Goal: Task Accomplishment & Management: Manage account settings

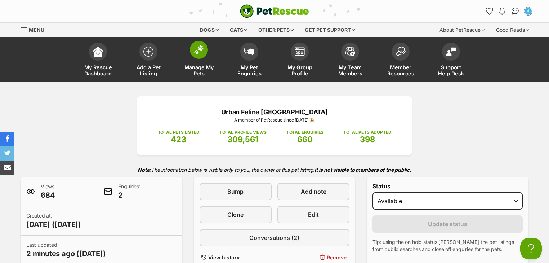
click at [202, 59] on link "Manage My Pets" at bounding box center [199, 60] width 50 height 43
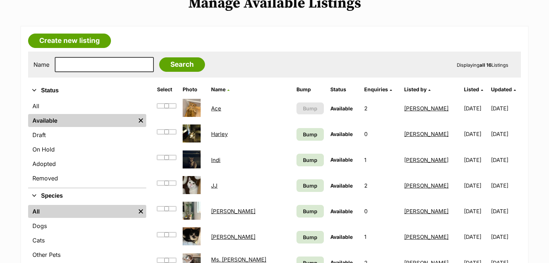
scroll to position [144, 0]
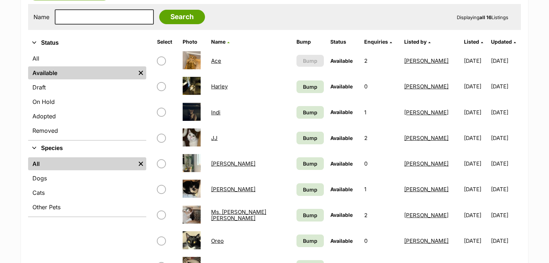
click at [222, 85] on link "Harley" at bounding box center [219, 86] width 17 height 7
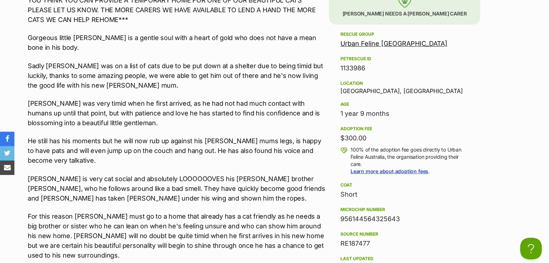
scroll to position [750, 0]
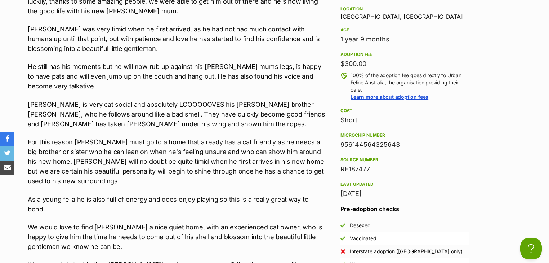
drag, startPoint x: 392, startPoint y: 142, endPoint x: 347, endPoint y: 146, distance: 45.2
click at [338, 146] on aside "Rescue group Urban Feline [GEOGRAPHIC_DATA] PetRescue ID 1133986 Location [GEOG…" at bounding box center [404, 113] width 151 height 315
copy div "956144564325643"
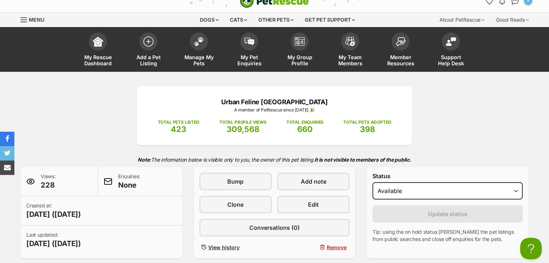
scroll to position [0, 0]
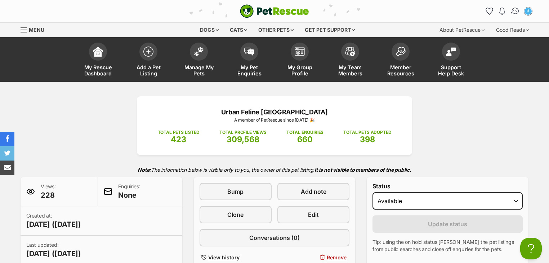
click at [518, 10] on img "Conversations" at bounding box center [516, 10] width 10 height 9
